Goal: Task Accomplishment & Management: Complete application form

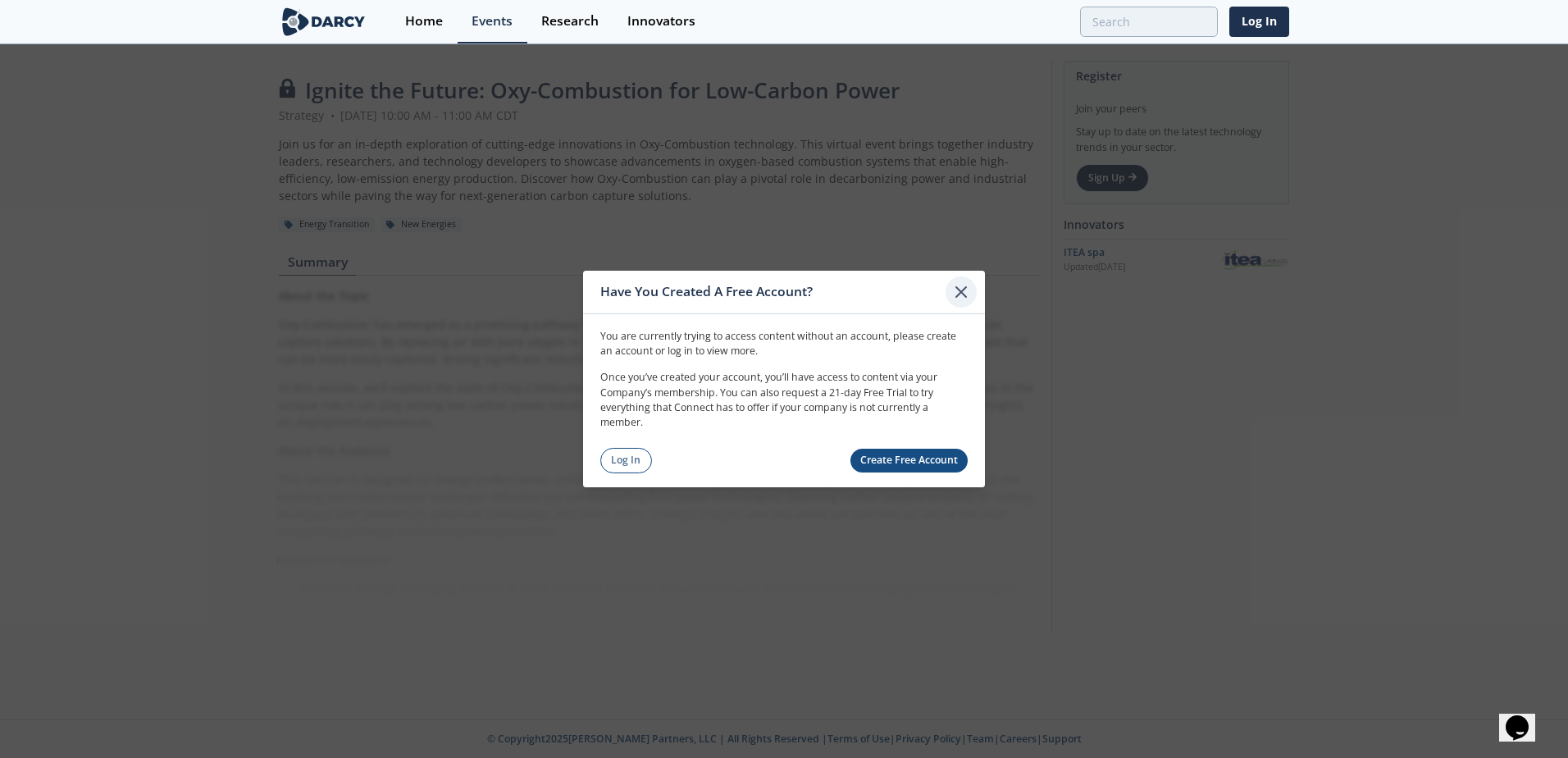
click at [963, 292] on icon at bounding box center [960, 292] width 20 height 20
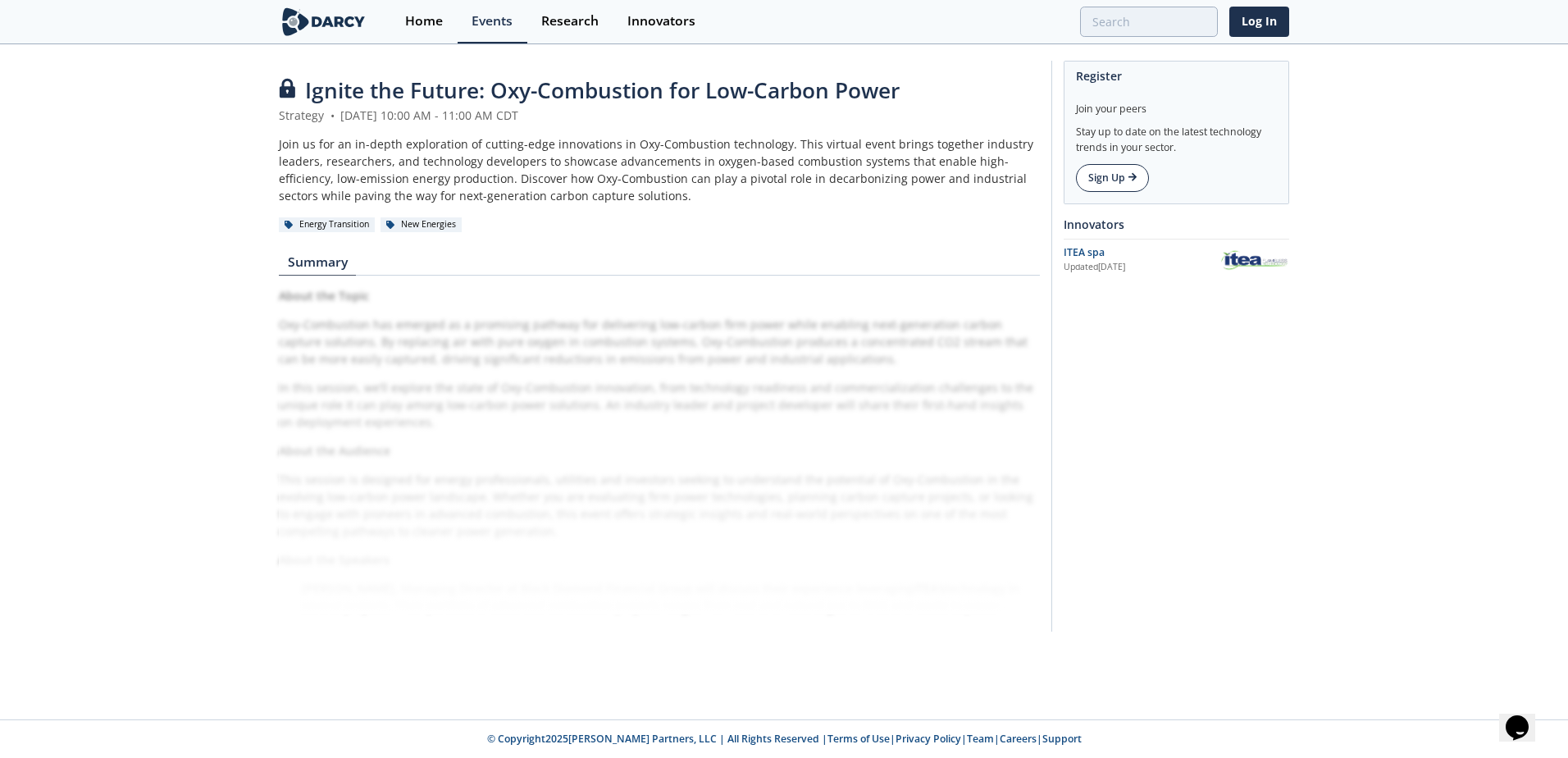
click at [1103, 177] on link "Sign Up" at bounding box center [1111, 178] width 73 height 28
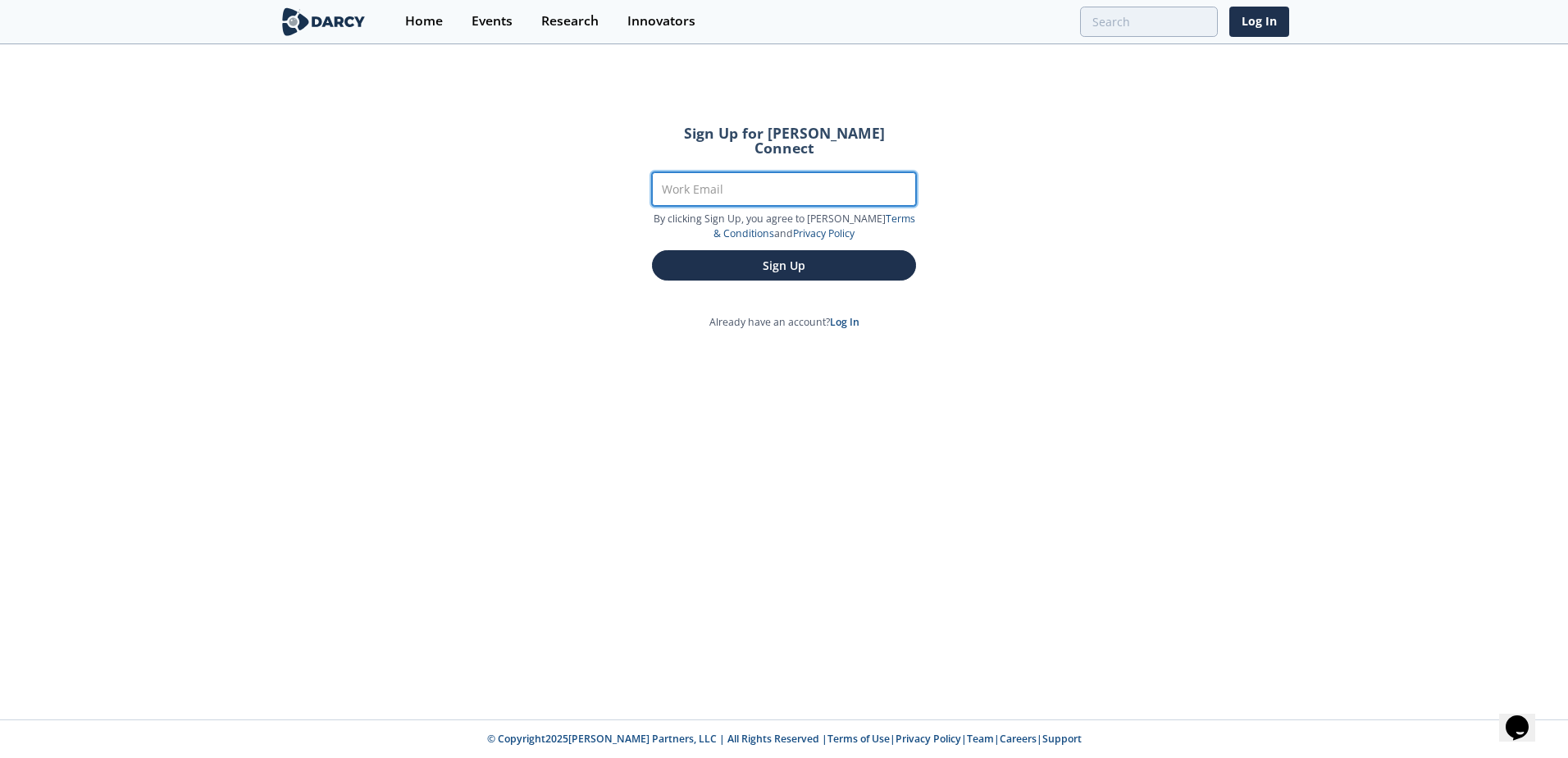
click at [839, 173] on input "Work Email" at bounding box center [784, 190] width 264 height 34
type input "[PERSON_NAME][EMAIL_ADDRESS][PERSON_NAME][DOMAIN_NAME]"
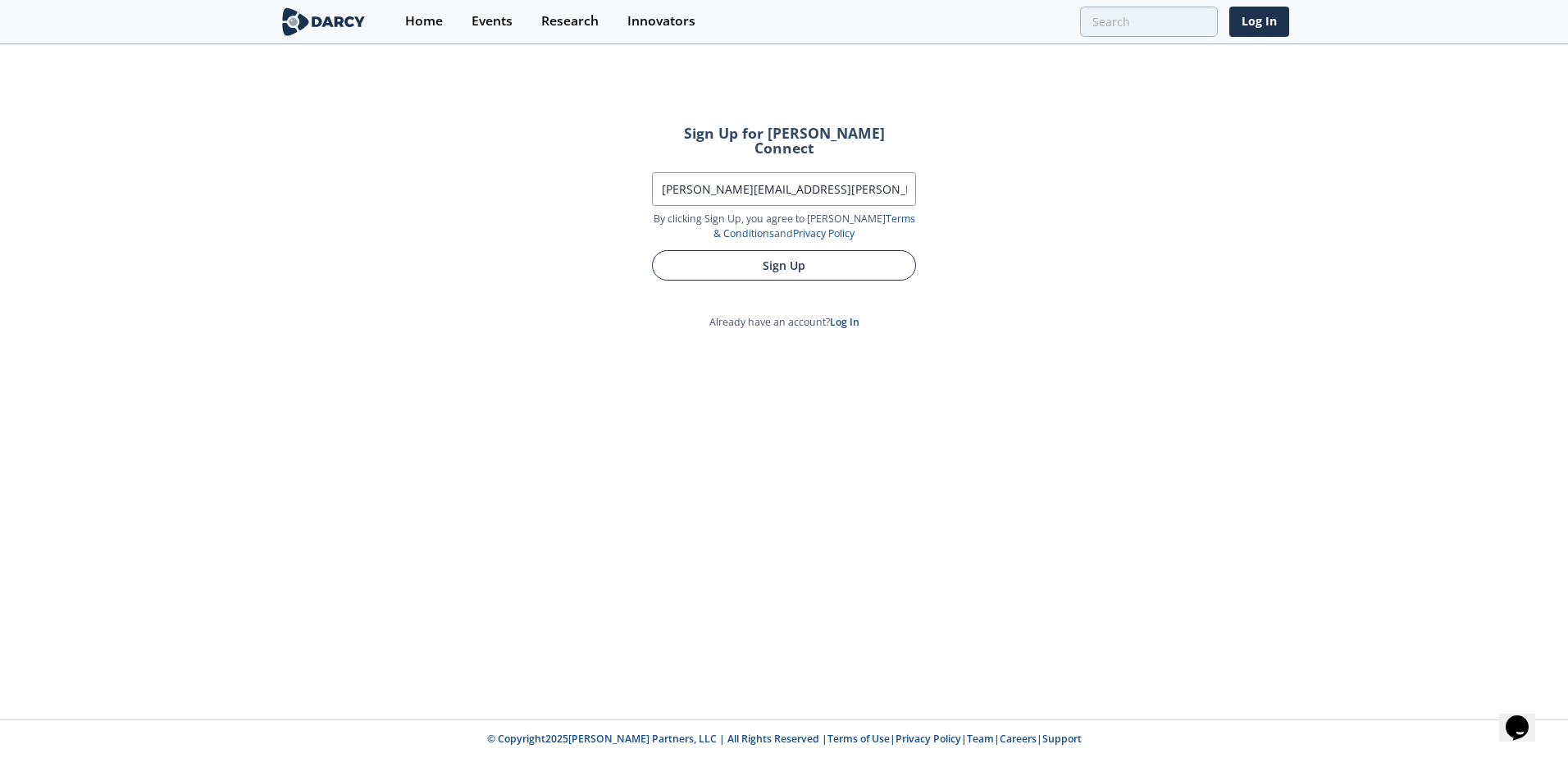
click at [879, 250] on button "Sign Up" at bounding box center [784, 265] width 264 height 30
click at [800, 252] on button "Sign Up" at bounding box center [784, 265] width 264 height 30
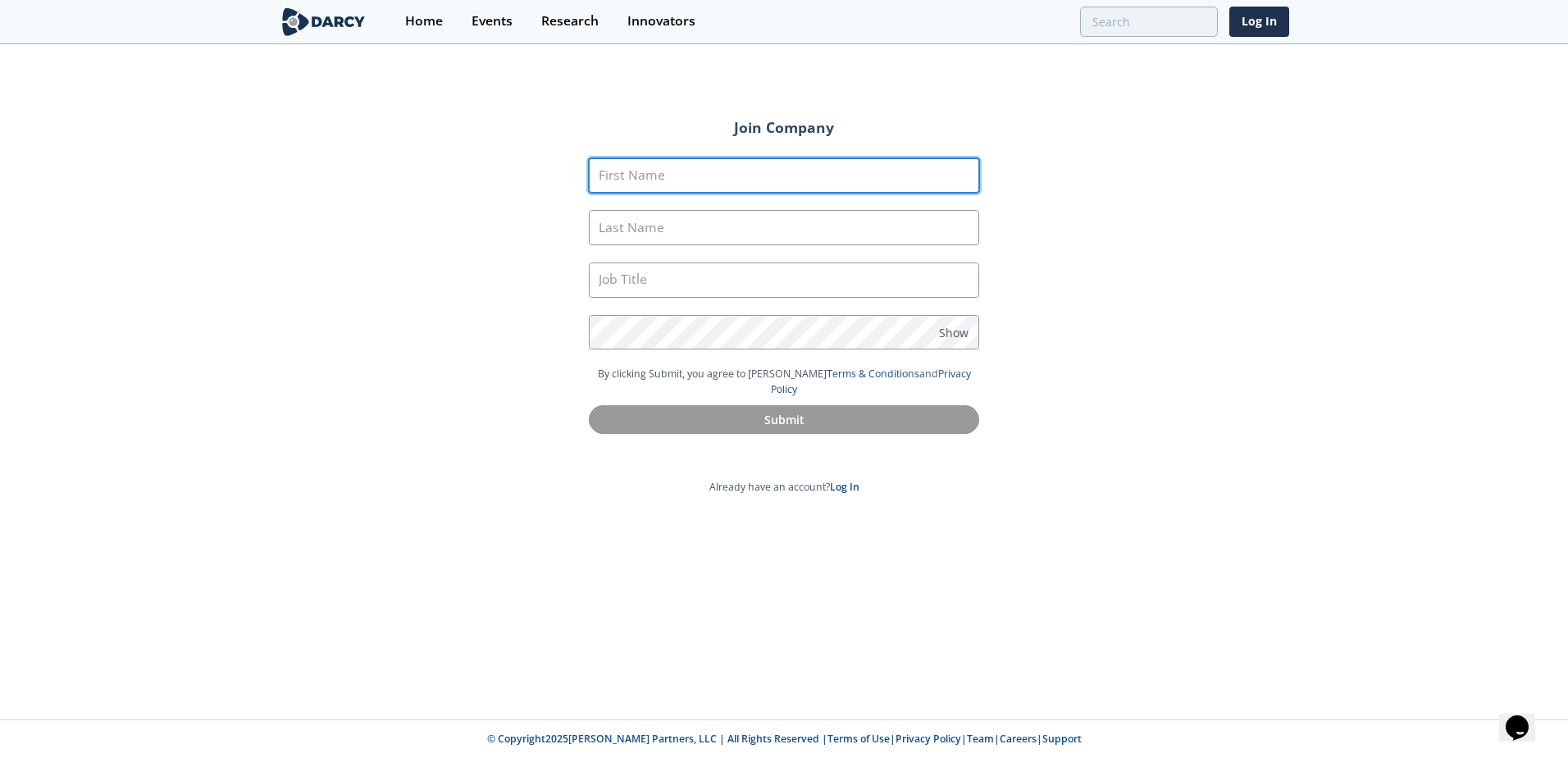
click at [810, 191] on input "First Name" at bounding box center [784, 176] width 391 height 35
type input "[PERSON_NAME]"
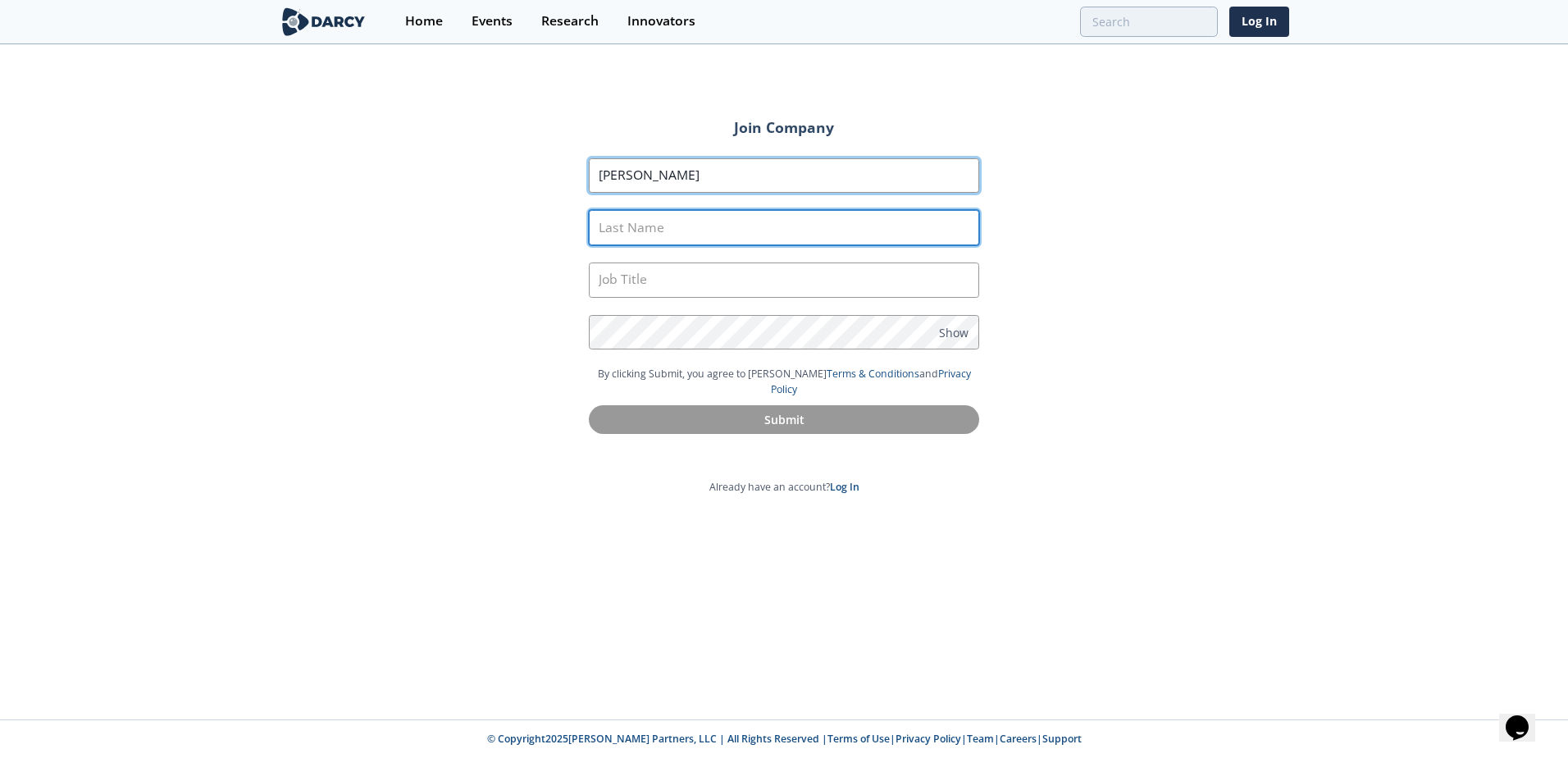
type input "de Rooy"
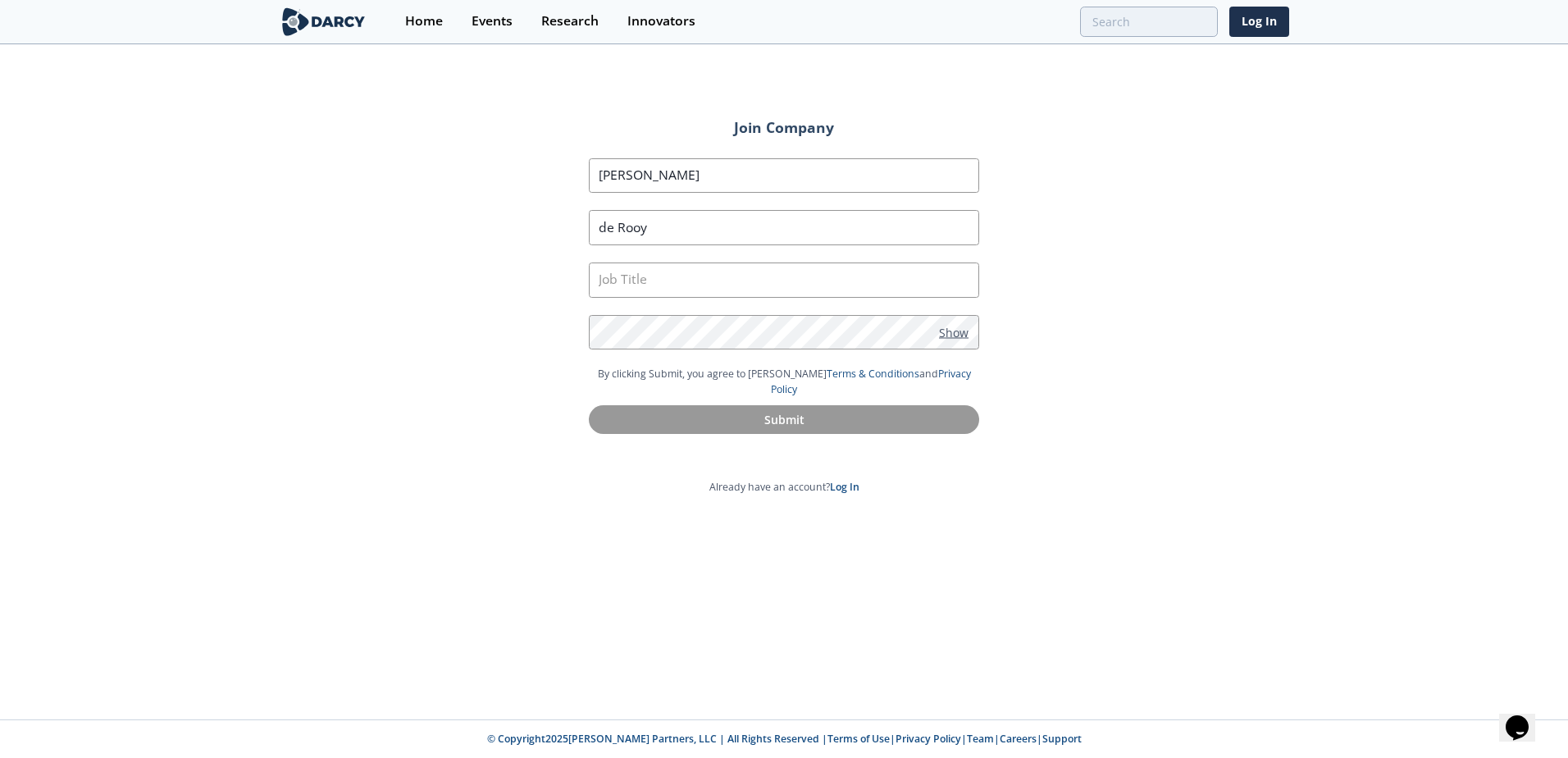
click at [962, 337] on span "Show" at bounding box center [953, 331] width 29 height 17
click at [699, 284] on input "text" at bounding box center [784, 279] width 391 height 35
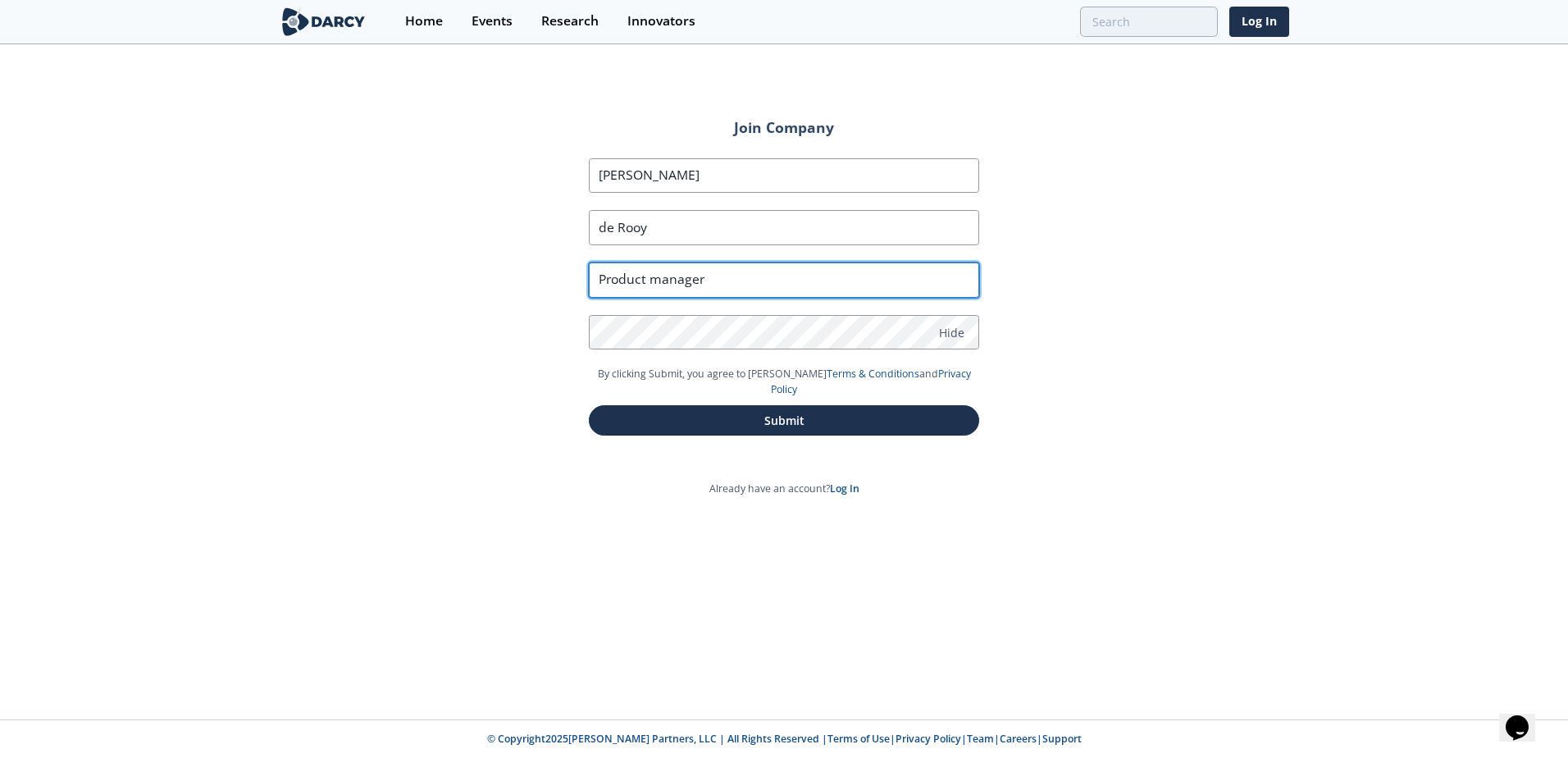
type input "Product manager"
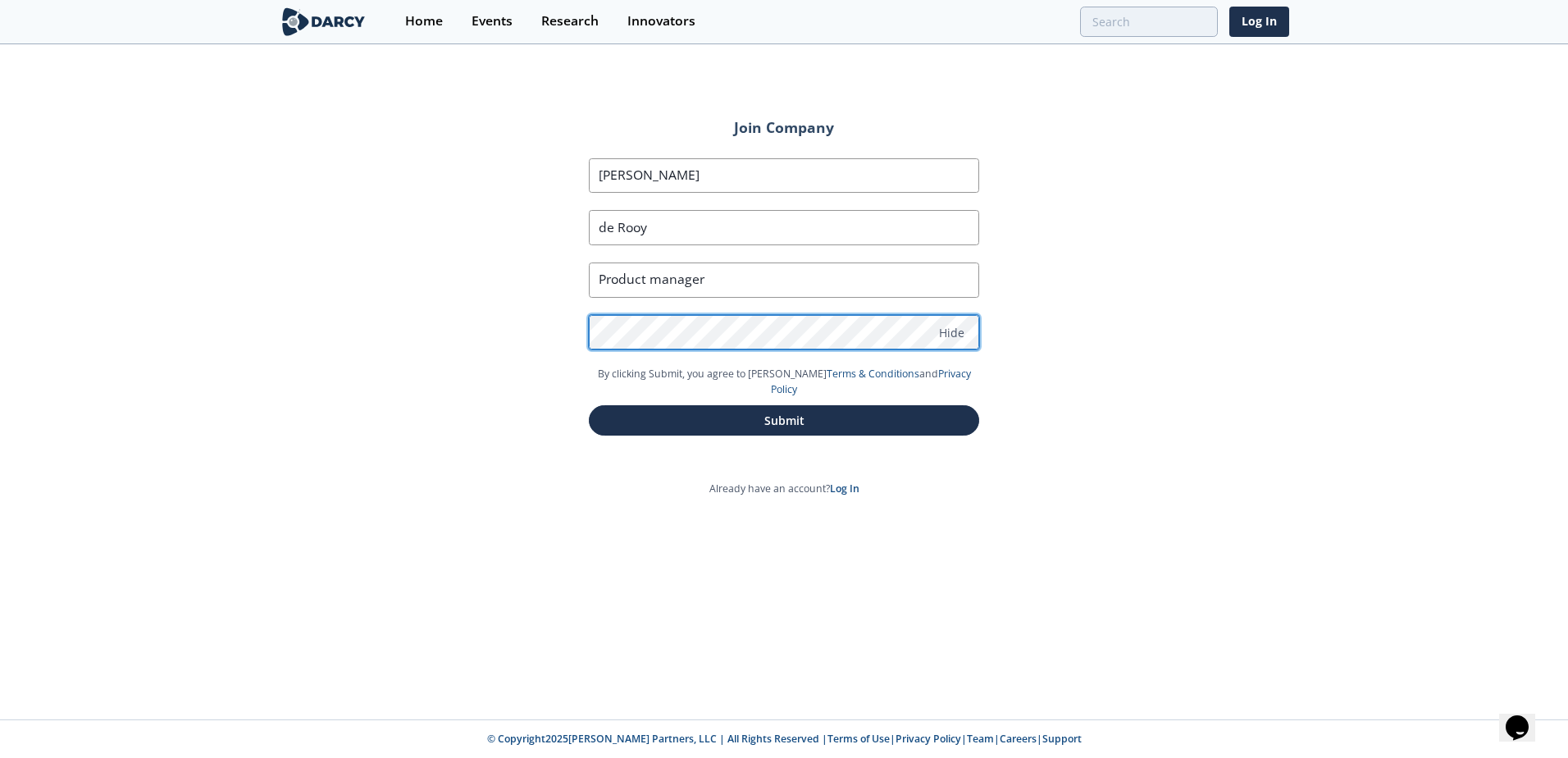
click at [465, 309] on div "Join Company First Name [PERSON_NAME] Last Name [PERSON_NAME][GEOGRAPHIC_DATA] …" at bounding box center [784, 383] width 1568 height 674
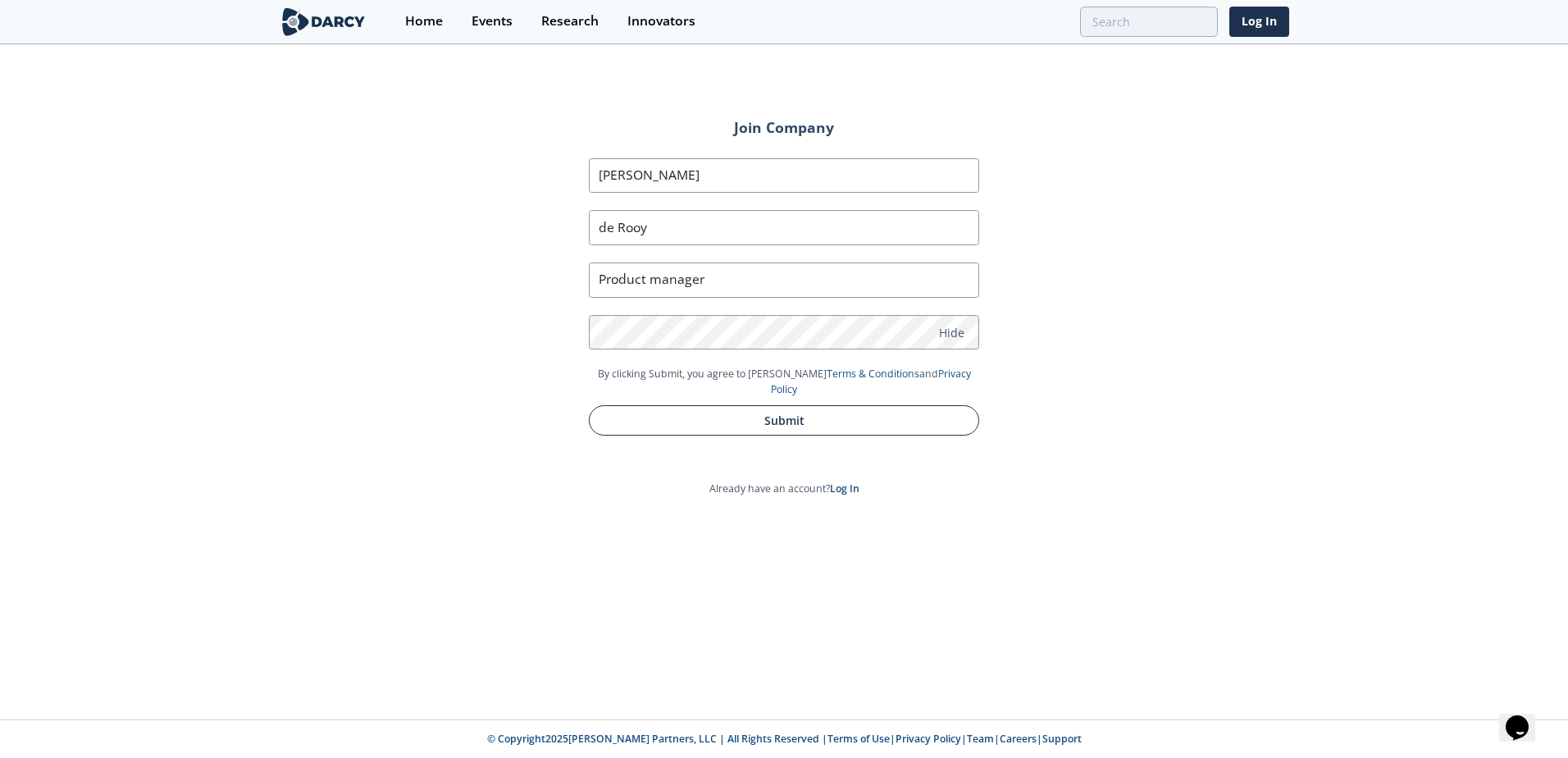
click at [733, 405] on button "Submit" at bounding box center [784, 420] width 391 height 30
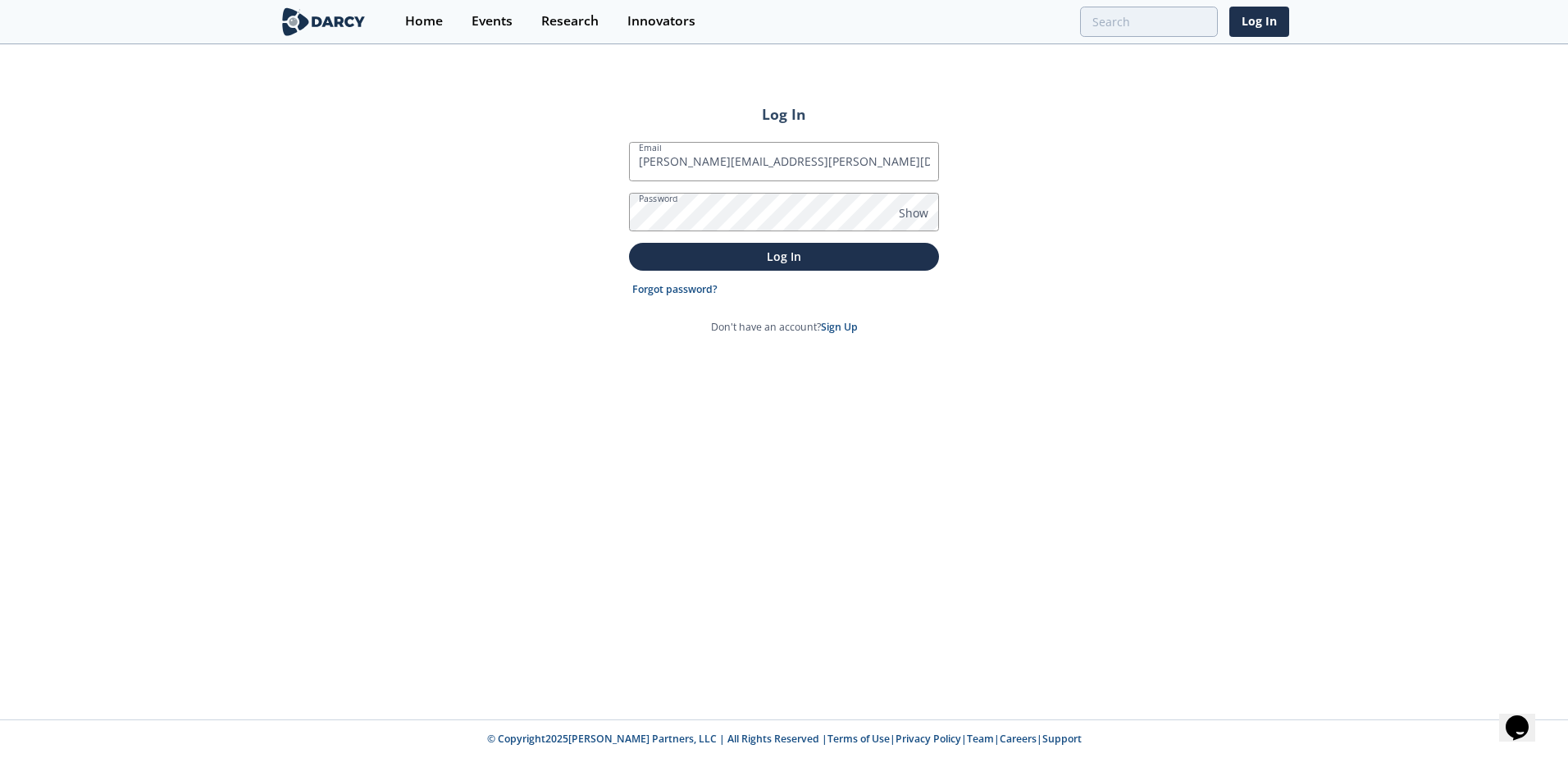
click at [1221, 332] on div "Log In Email sergio.derooy@shell.com Password Show Log In Forgot password? Don'…" at bounding box center [784, 383] width 1568 height 674
click at [869, 258] on p "Log In" at bounding box center [784, 257] width 287 height 17
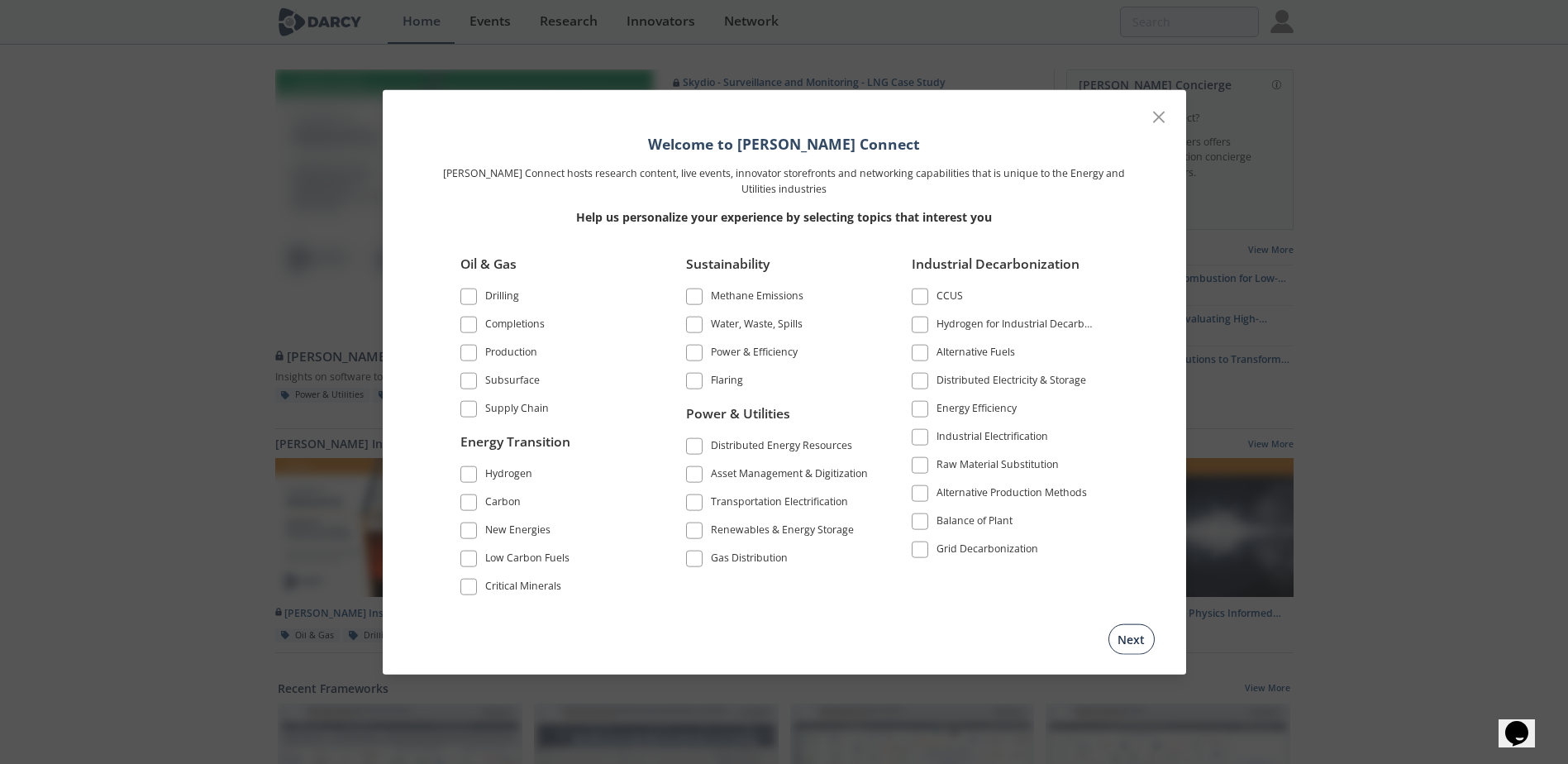
click at [1132, 644] on button "Next" at bounding box center [1132, 638] width 47 height 30
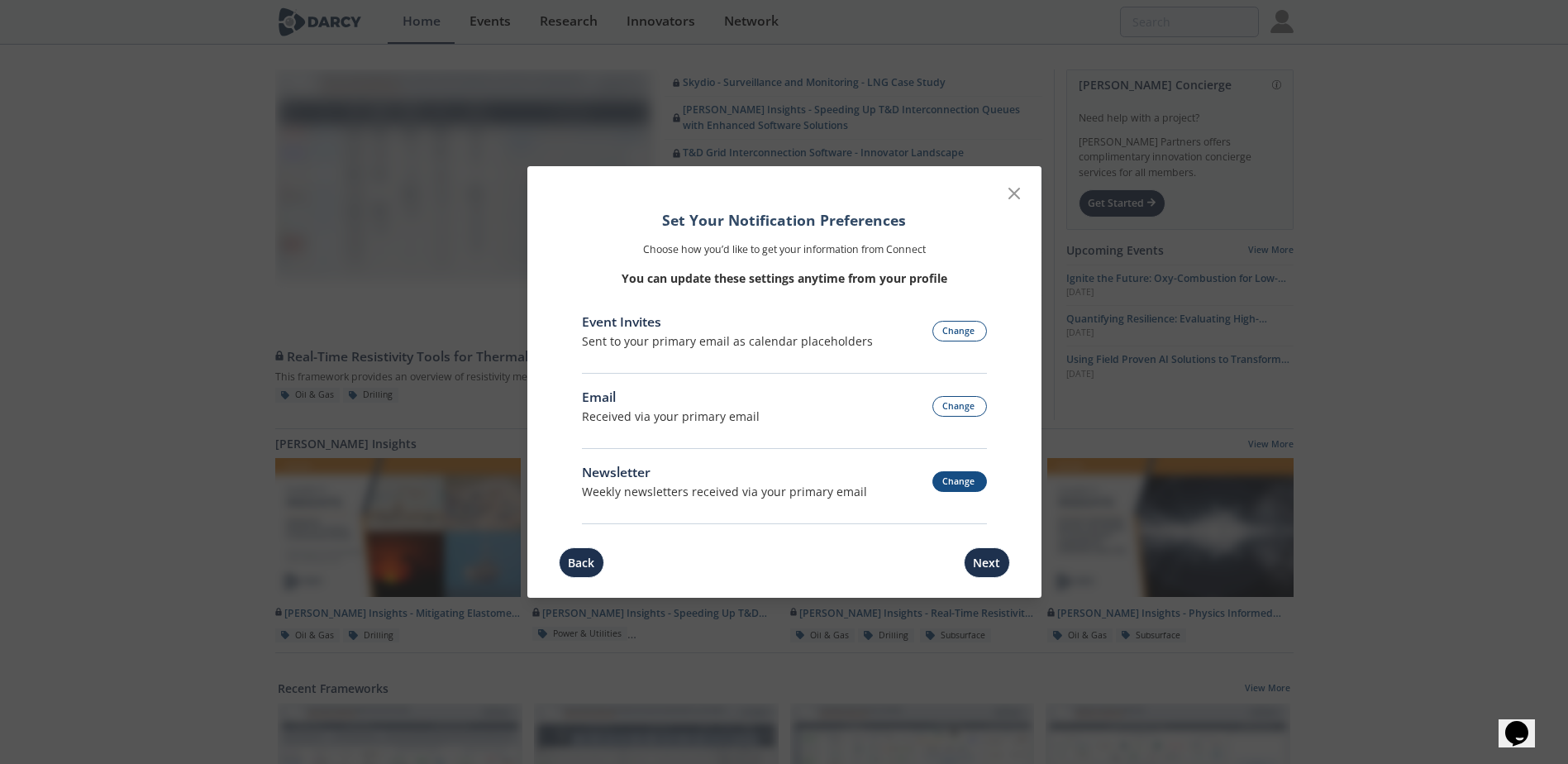
click at [956, 489] on button "Change" at bounding box center [959, 481] width 54 height 21
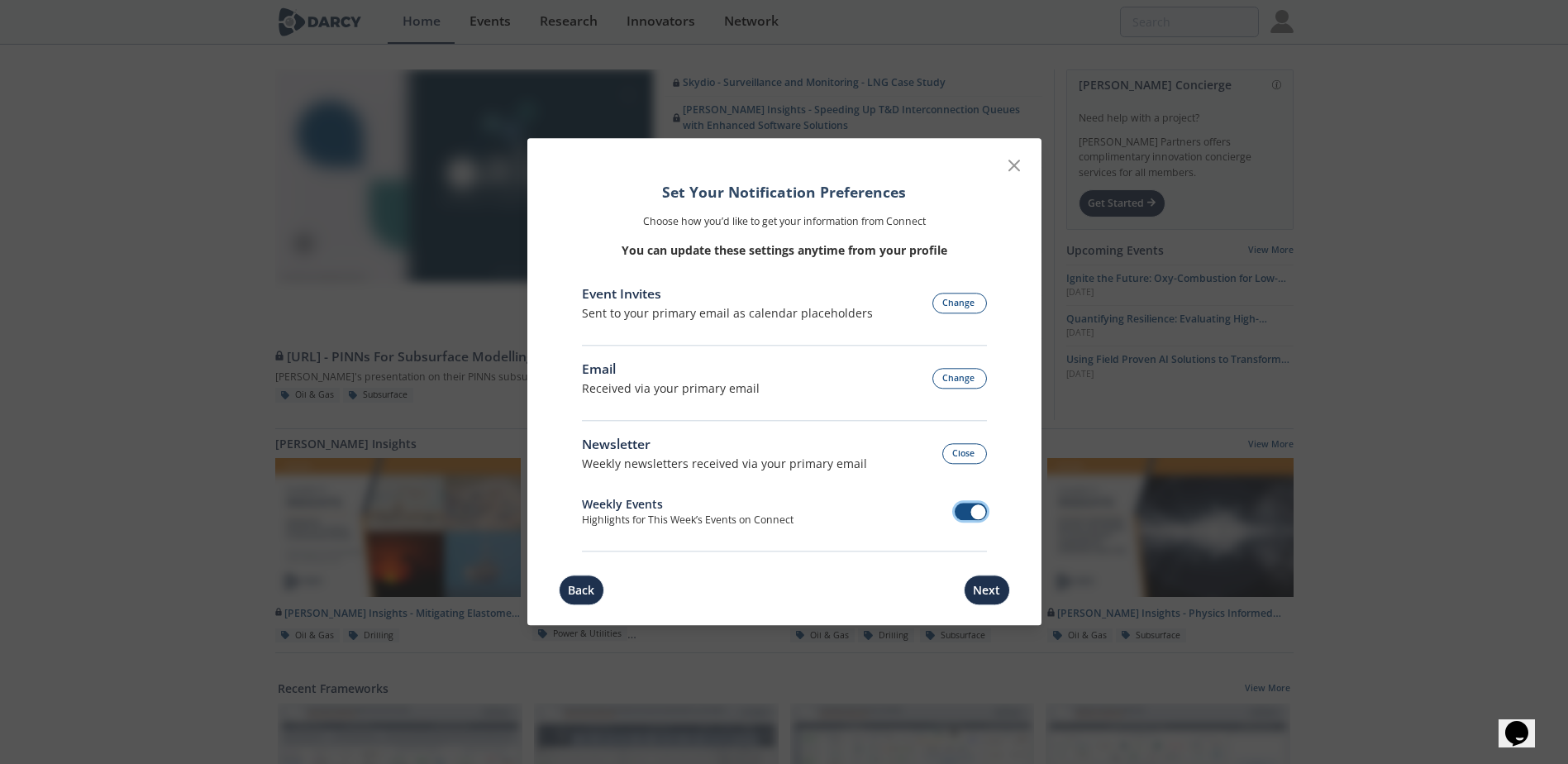
click at [964, 512] on span at bounding box center [971, 512] width 32 height 17
click at [998, 587] on button "Next" at bounding box center [987, 591] width 47 height 30
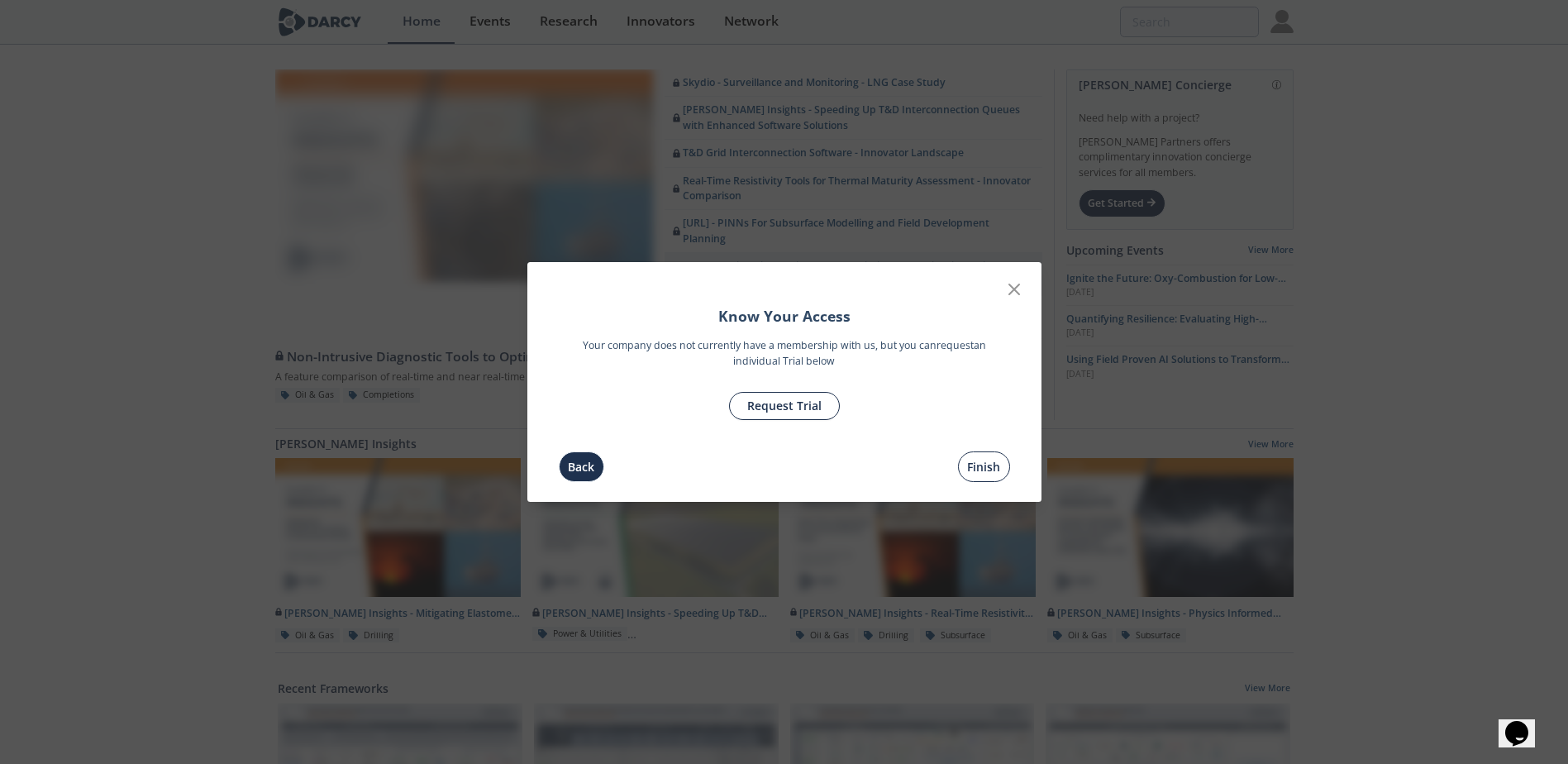
click at [998, 468] on button "Finish" at bounding box center [983, 467] width 52 height 30
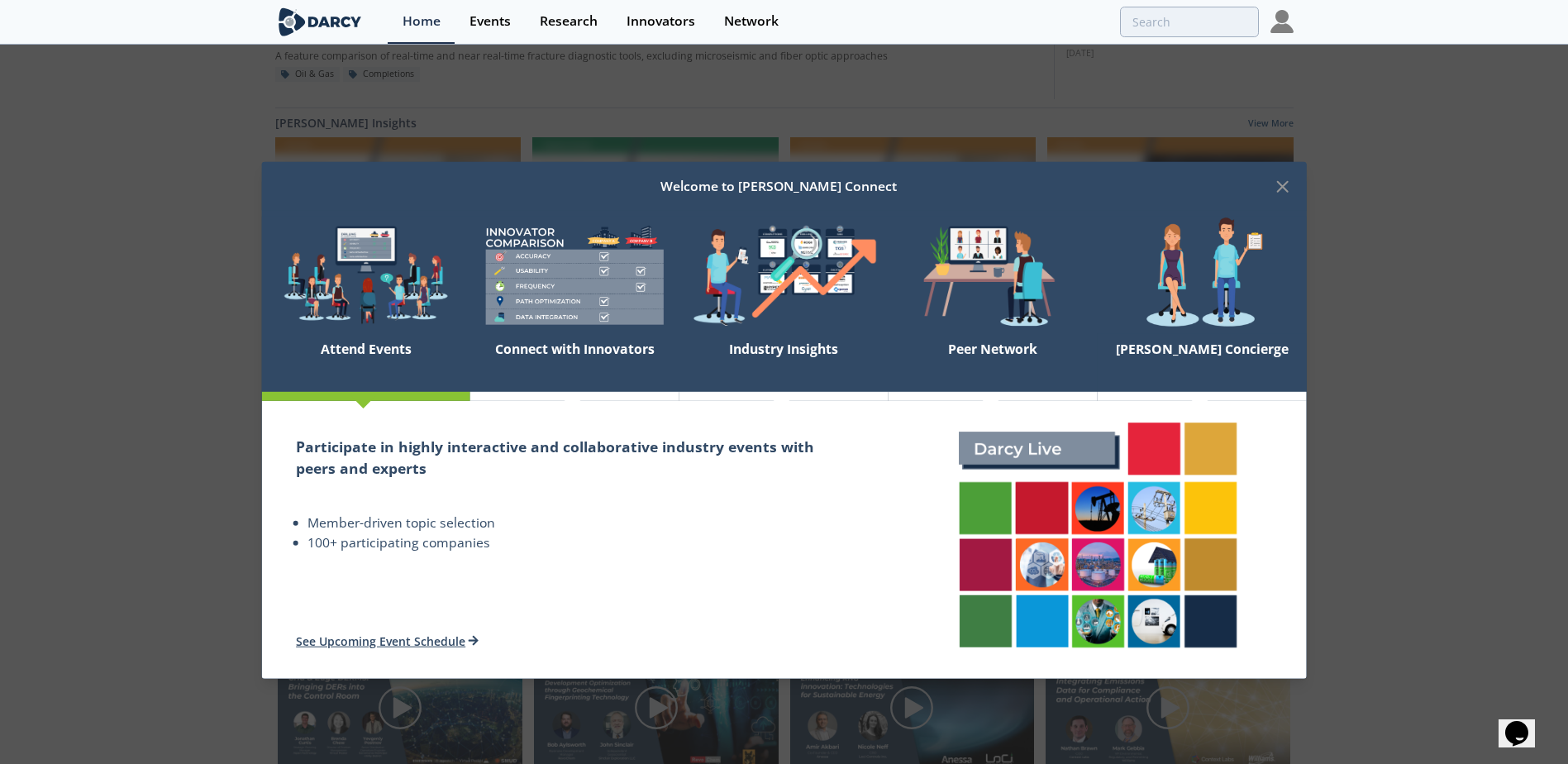
scroll to position [331, 0]
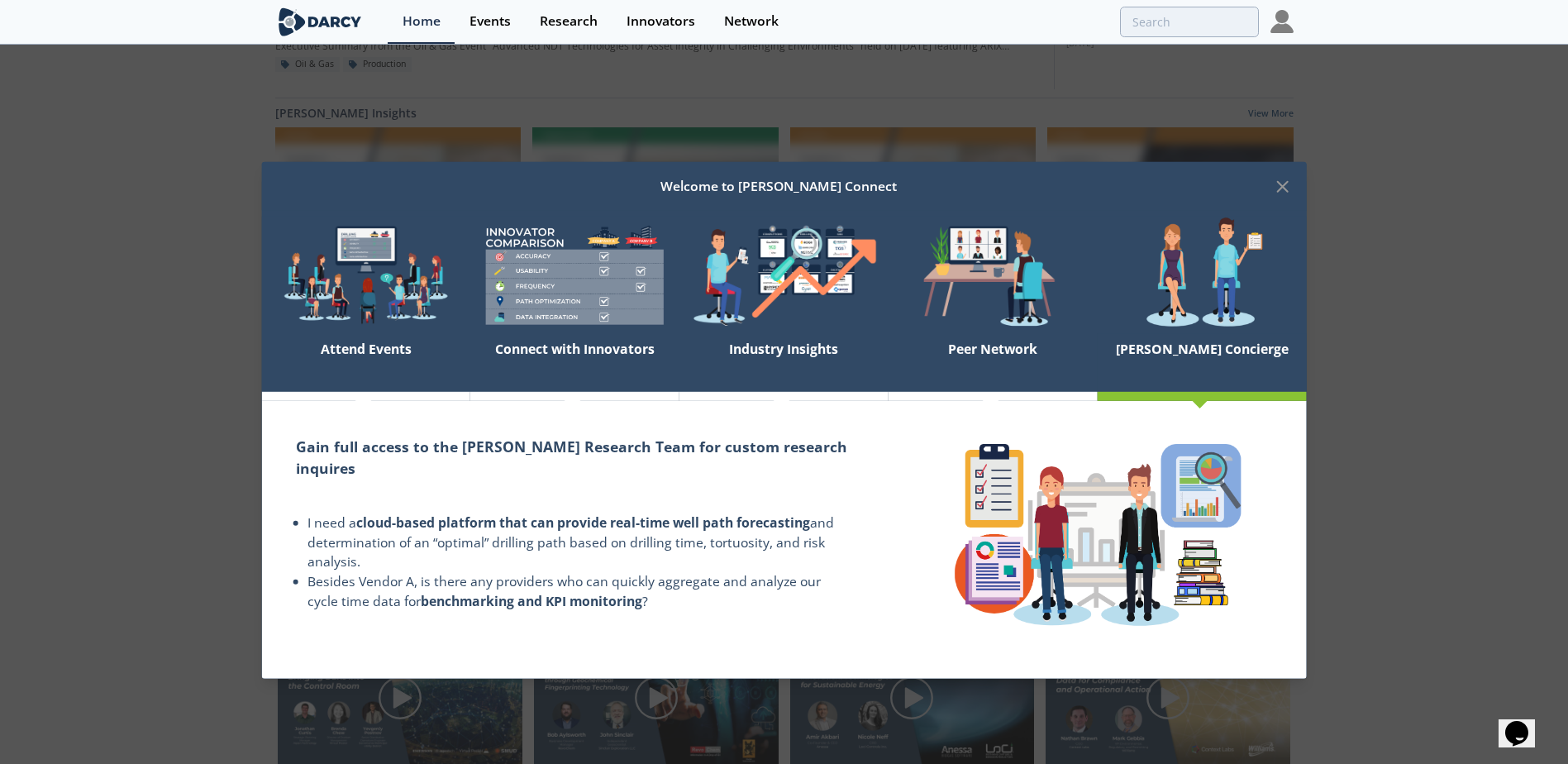
click at [1273, 189] on icon at bounding box center [1282, 186] width 20 height 20
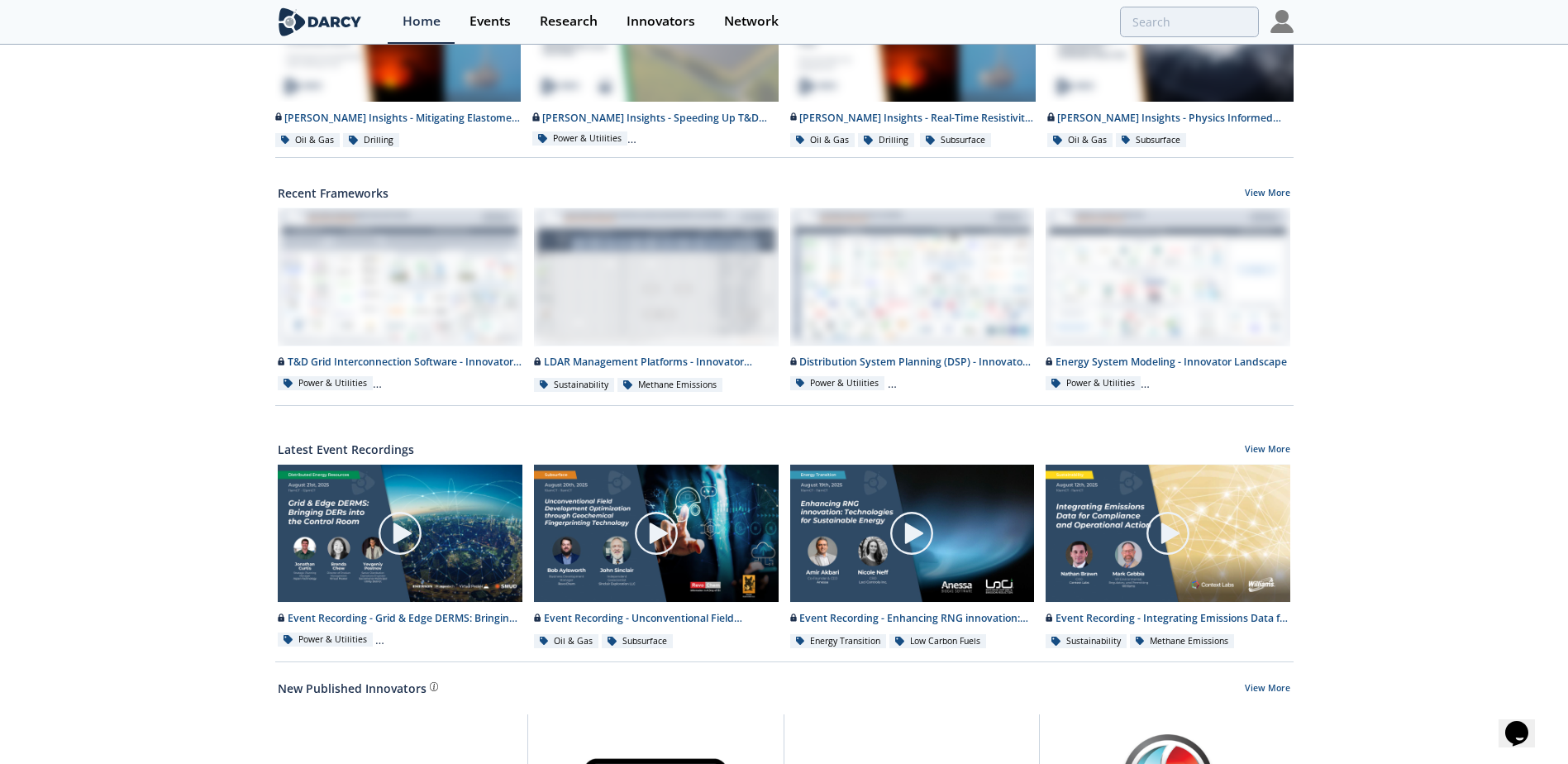
scroll to position [497, 0]
click at [399, 534] on img at bounding box center [399, 532] width 47 height 47
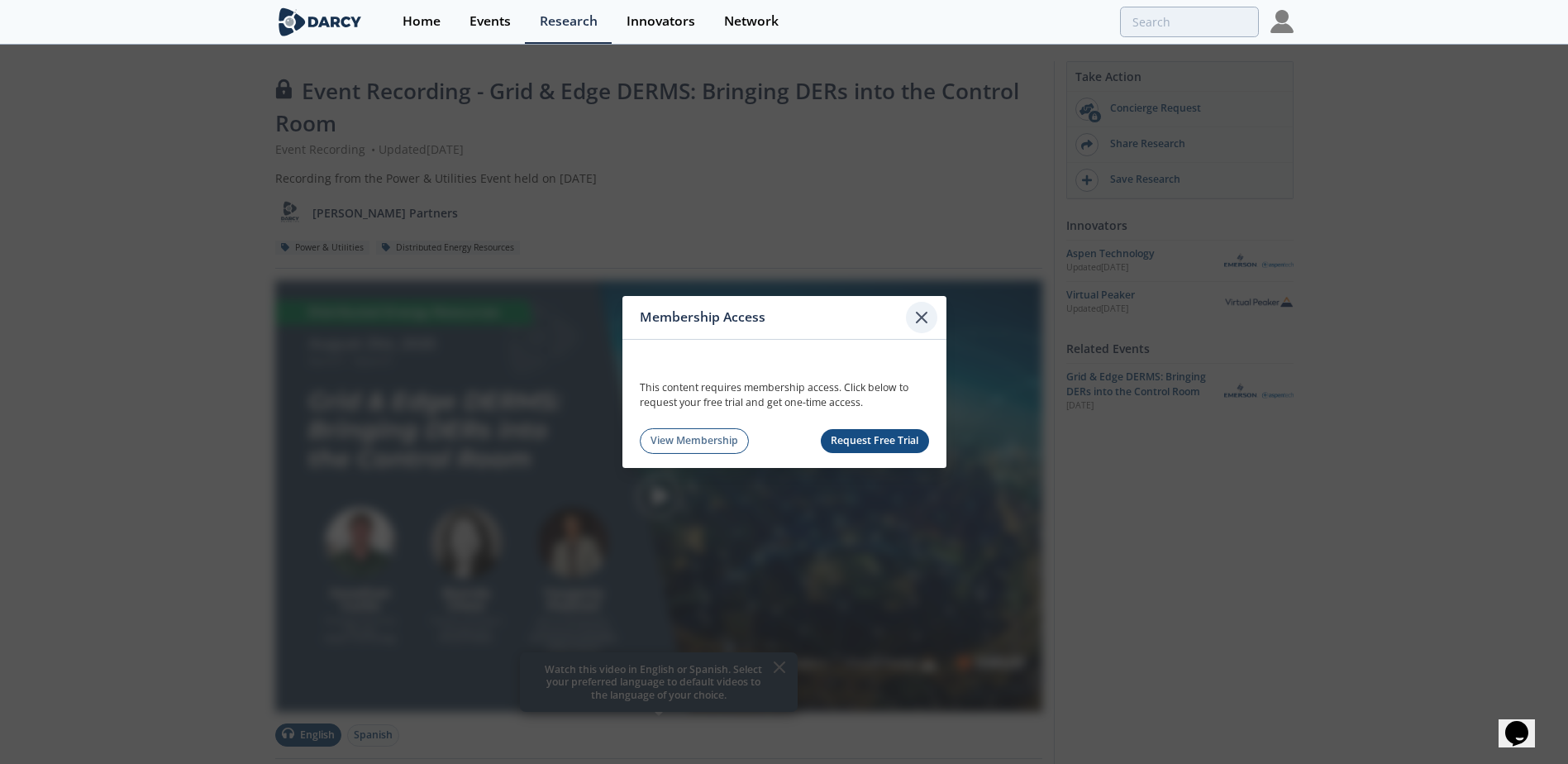
click at [926, 310] on icon at bounding box center [921, 317] width 20 height 20
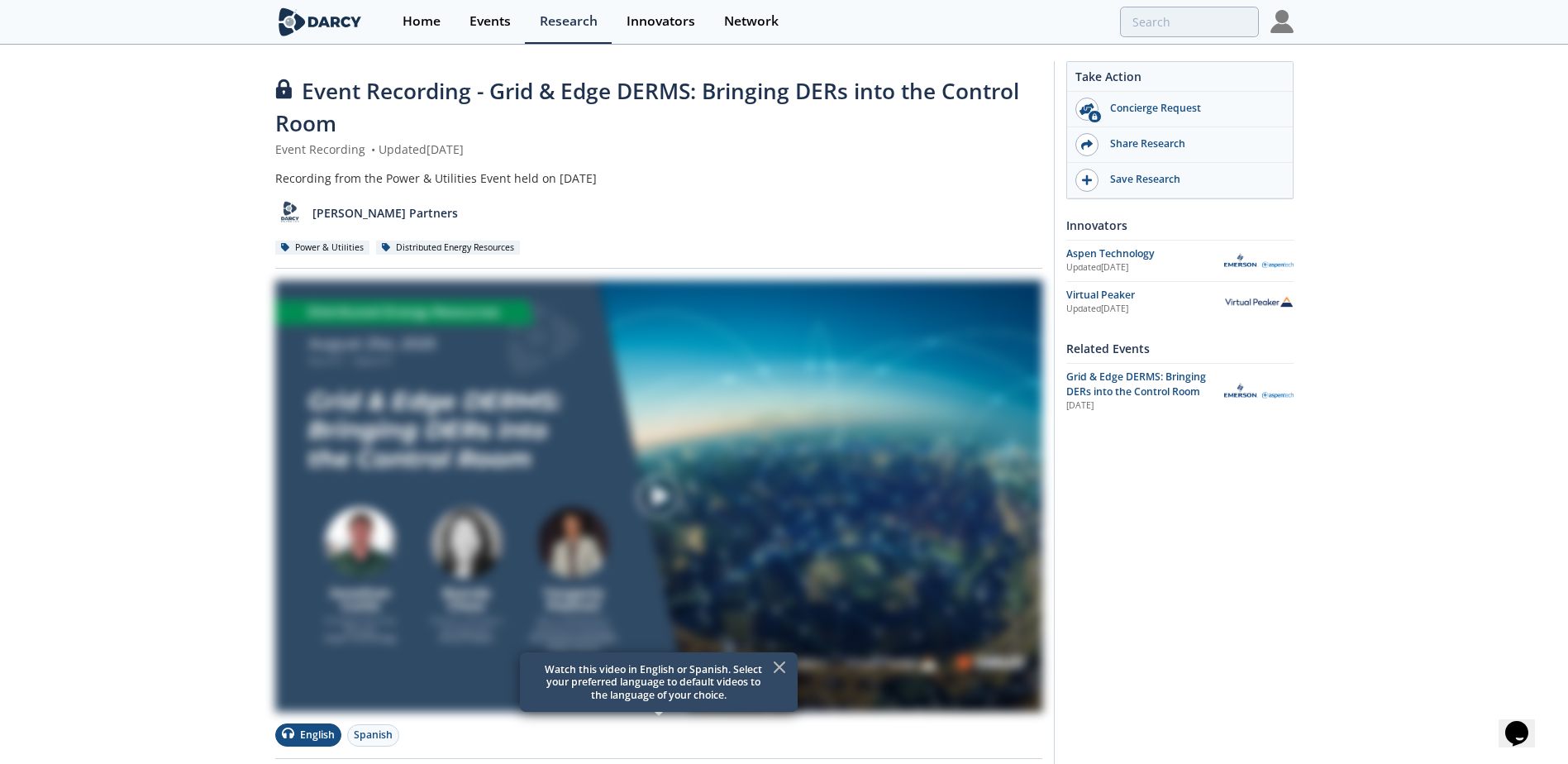
click at [775, 663] on icon at bounding box center [780, 667] width 10 height 10
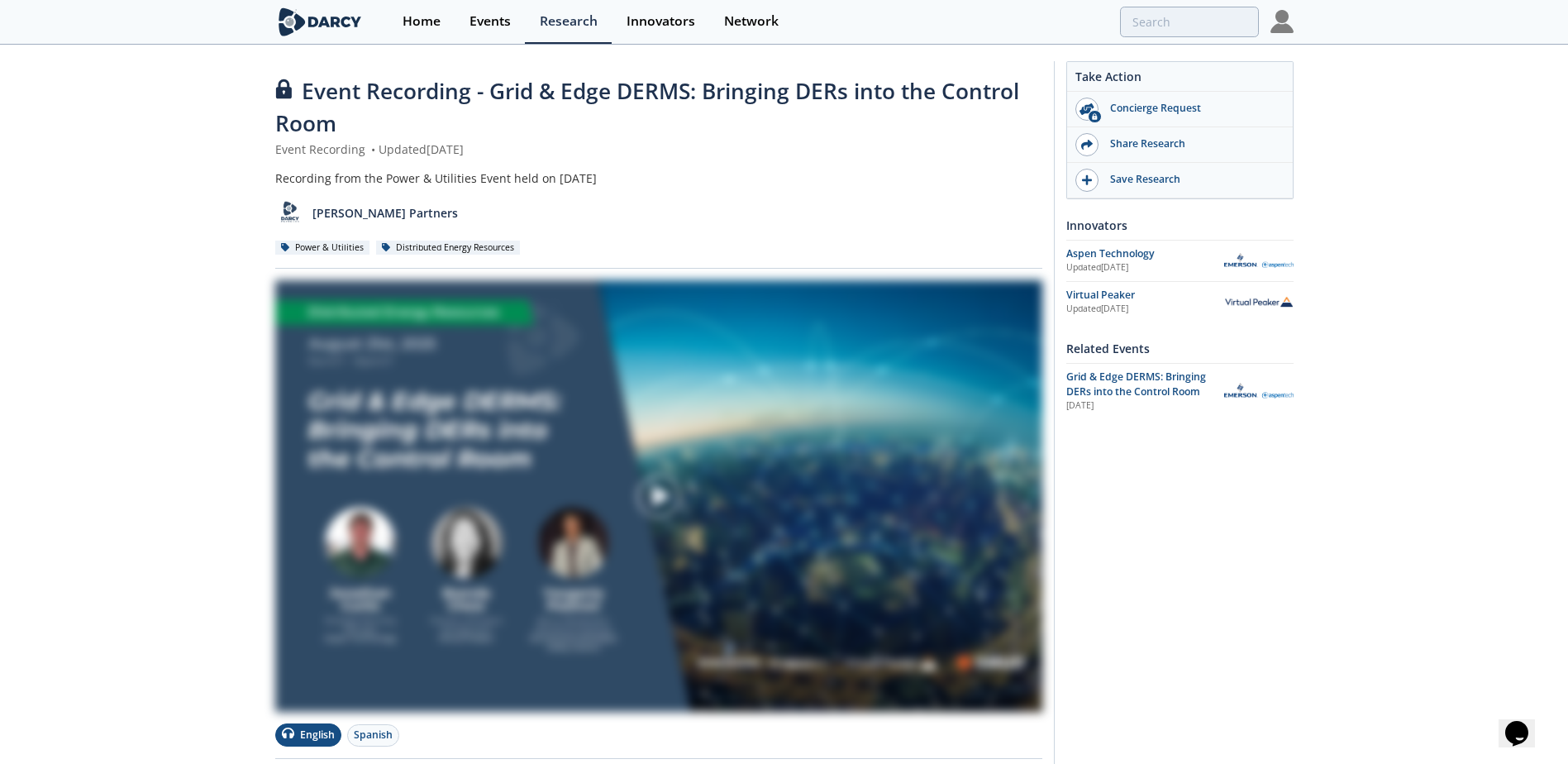
click at [793, 539] on img at bounding box center [658, 497] width 767 height 432
click at [435, 25] on div "Home" at bounding box center [421, 22] width 38 height 13
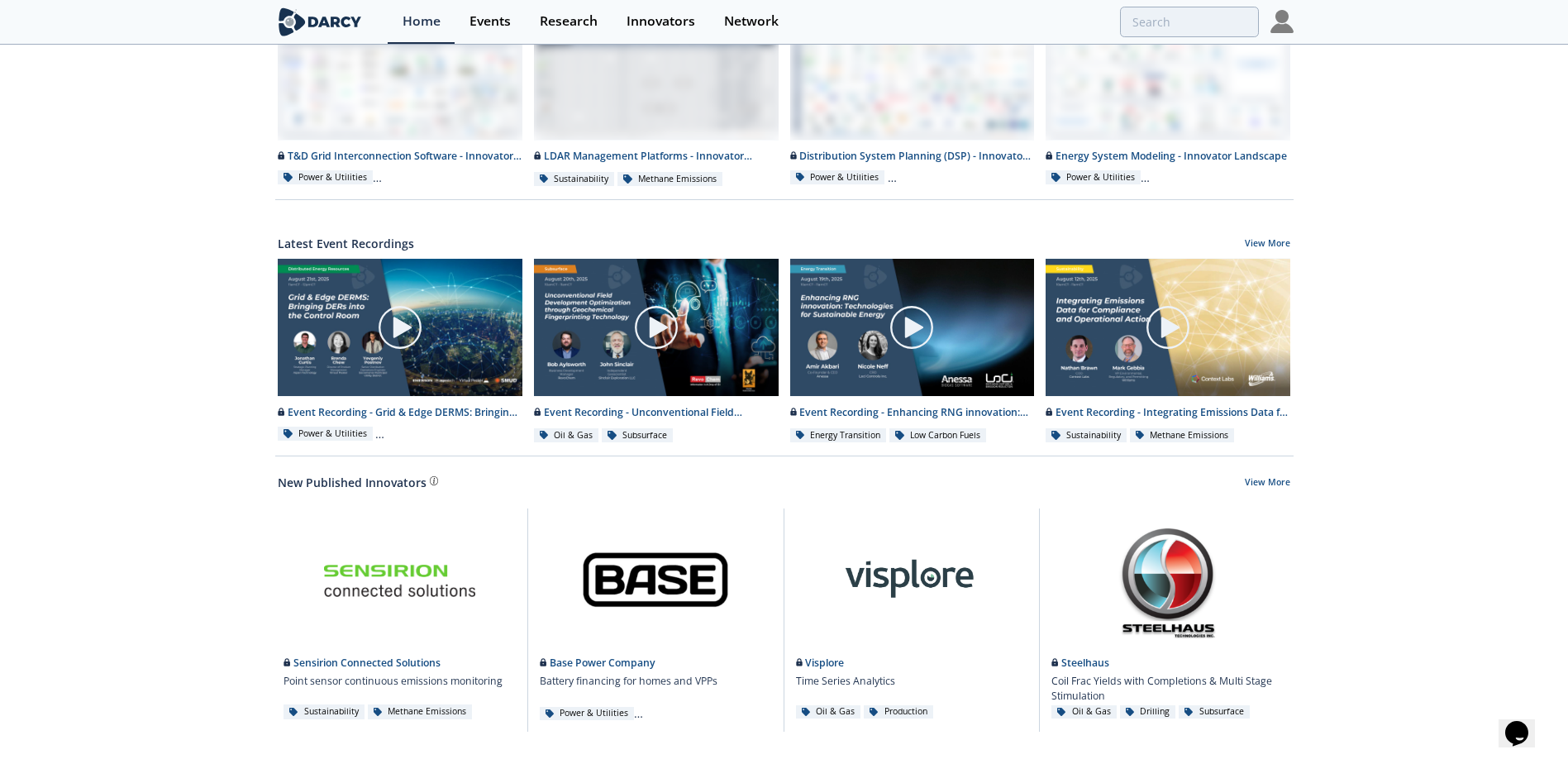
scroll to position [752, 0]
